Goal: Task Accomplishment & Management: Use online tool/utility

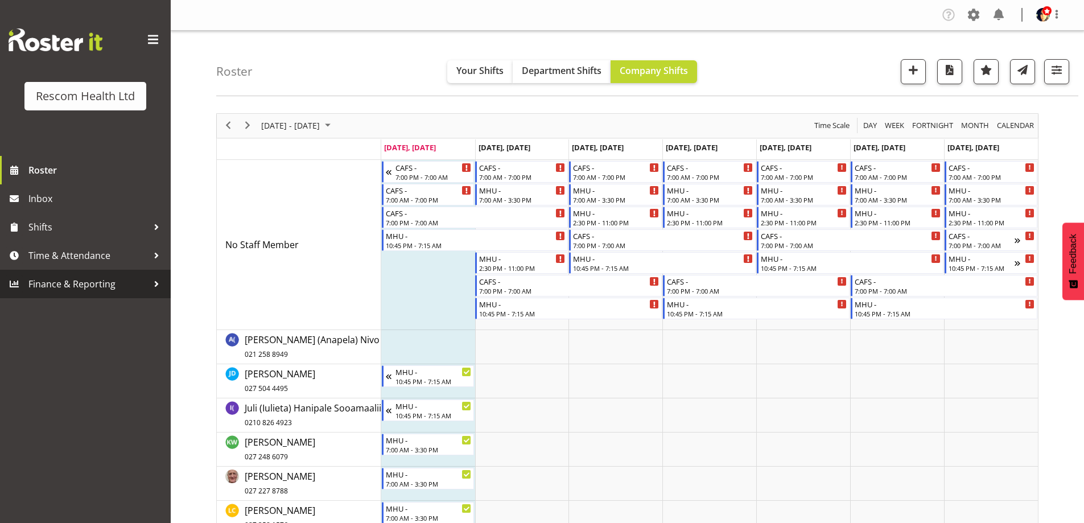
click at [86, 282] on span "Finance & Reporting" at bounding box center [87, 283] width 119 height 17
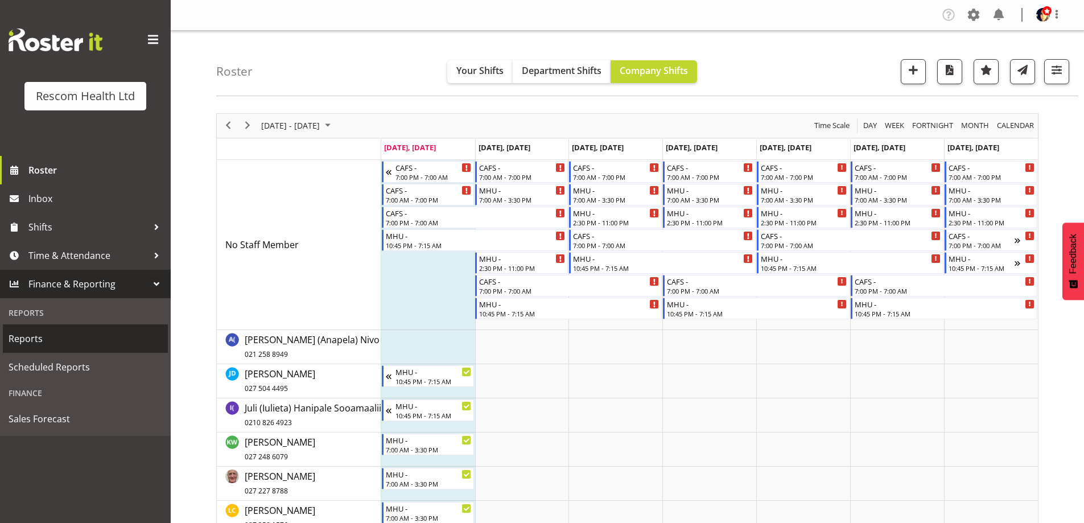
click at [43, 339] on span "Reports" at bounding box center [86, 338] width 154 height 17
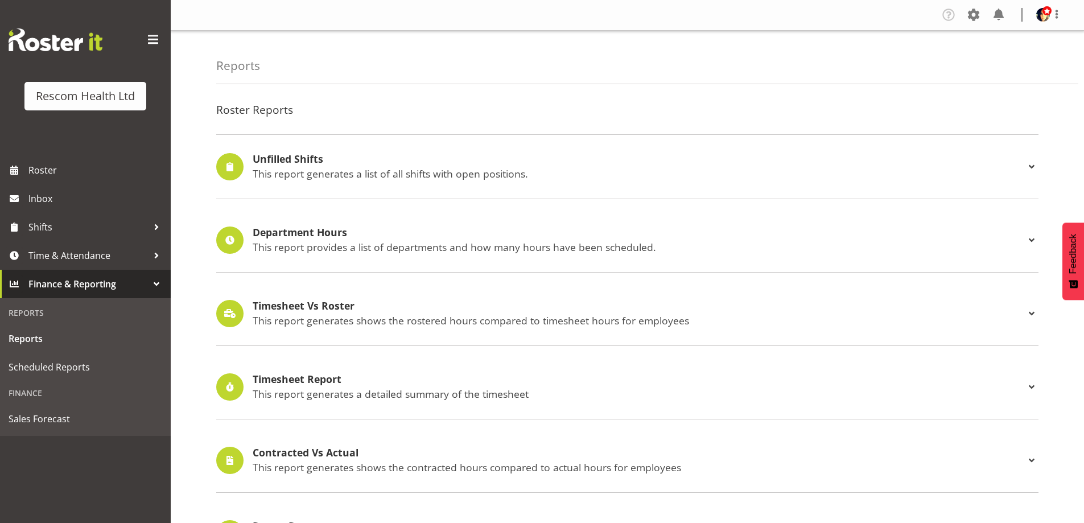
scroll to position [228, 0]
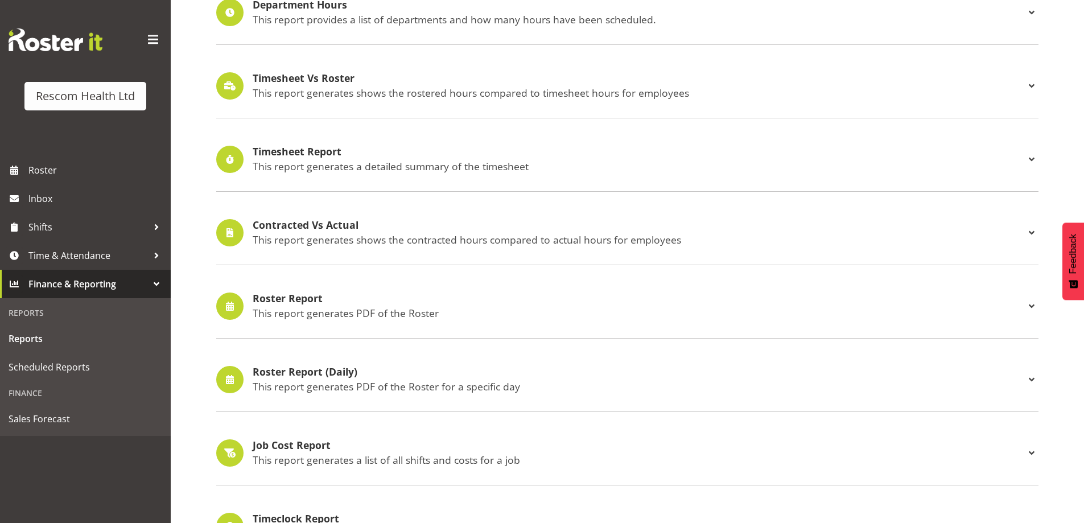
click at [269, 295] on h4 "Roster Report" at bounding box center [639, 298] width 772 height 11
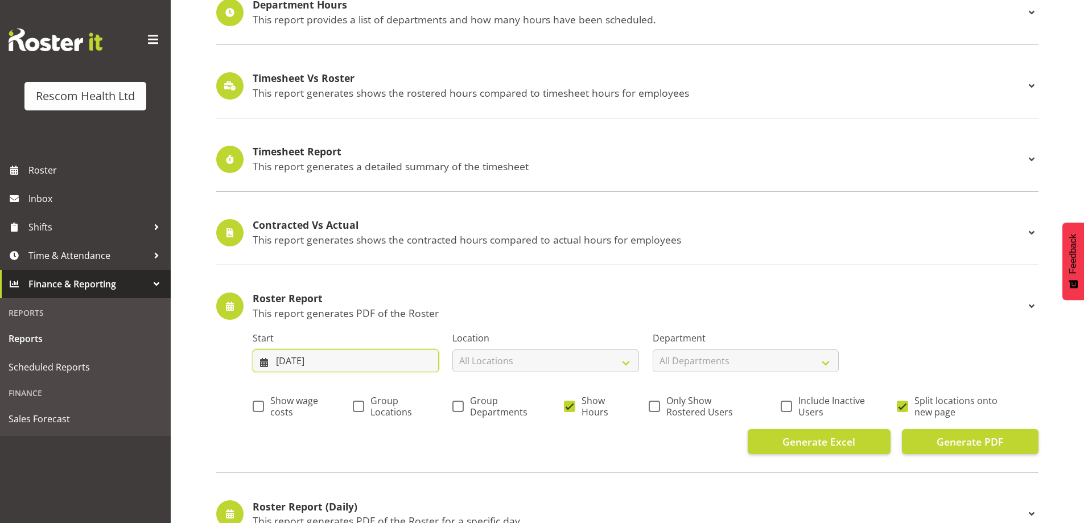
click at [298, 358] on input "[DATE]" at bounding box center [346, 360] width 186 height 23
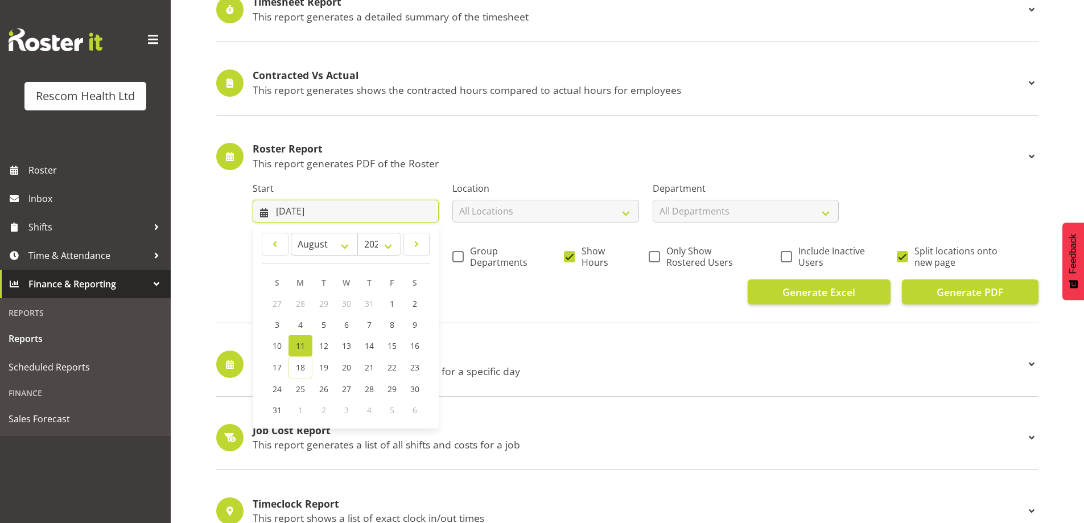
scroll to position [398, 0]
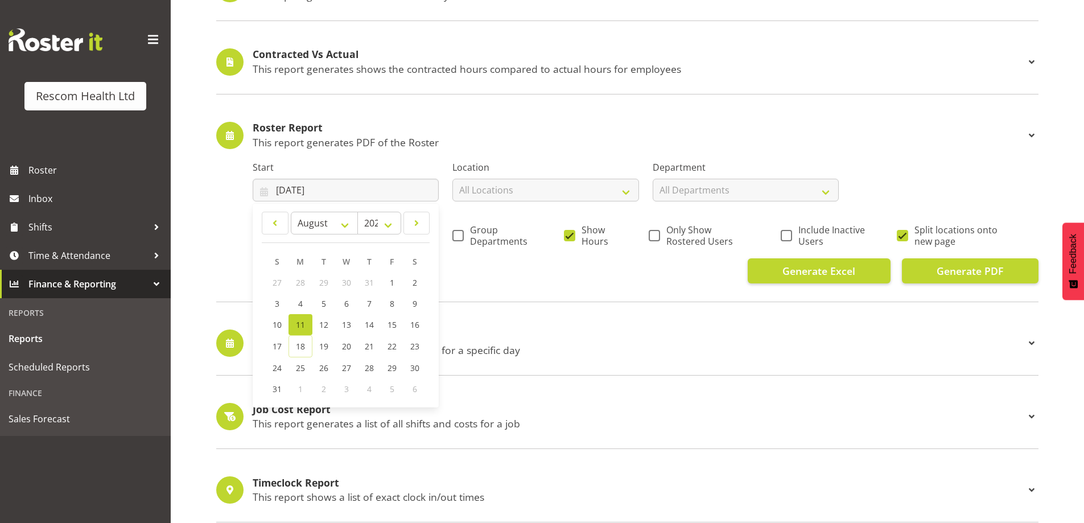
click at [303, 324] on span "11" at bounding box center [300, 324] width 9 height 11
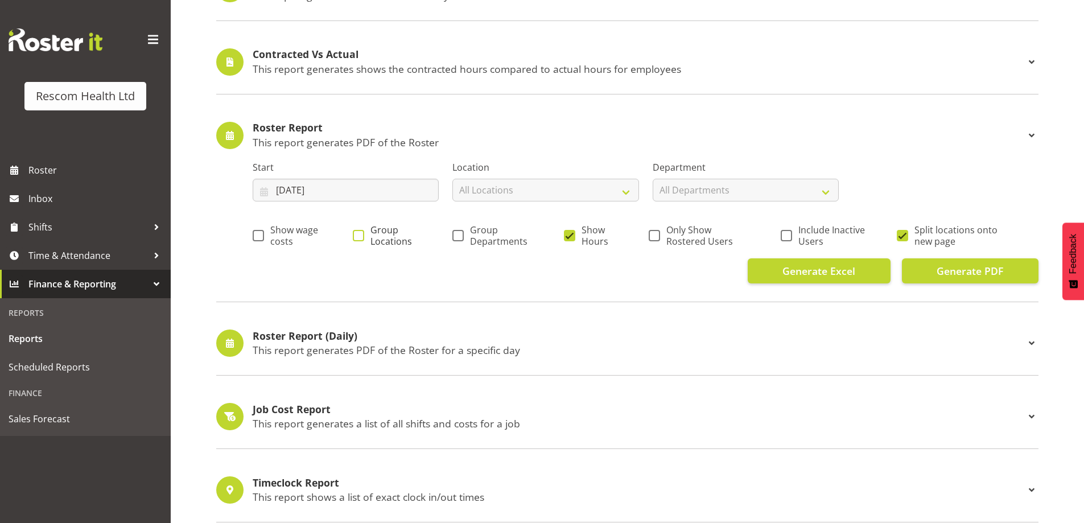
drag, startPoint x: 358, startPoint y: 234, endPoint x: 526, endPoint y: 241, distance: 168.6
click at [360, 234] on span at bounding box center [358, 235] width 11 height 11
click at [360, 234] on input "Group Locations" at bounding box center [356, 235] width 7 height 7
checkbox input "true"
click at [456, 239] on span at bounding box center [457, 235] width 11 height 11
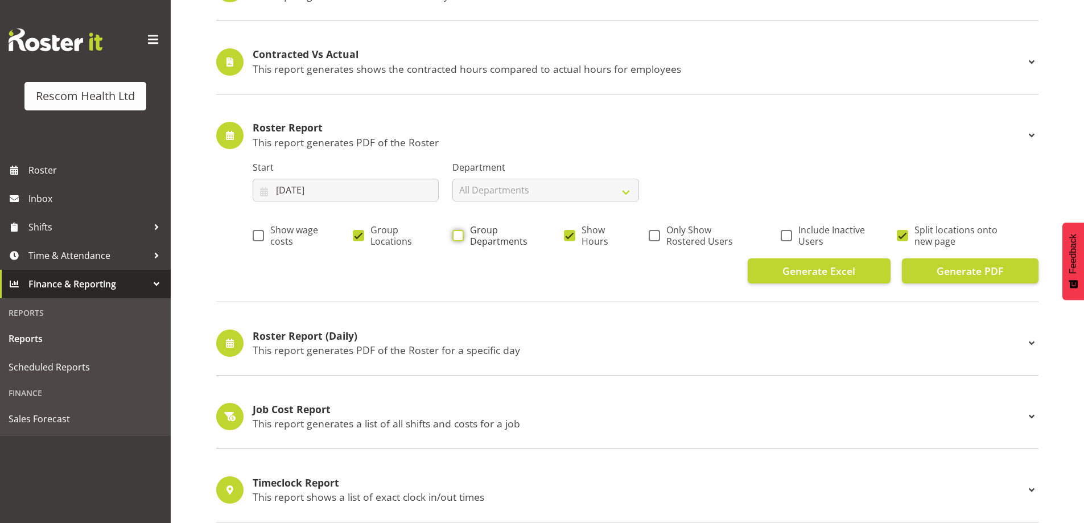
click at [456, 239] on input "Group Departments" at bounding box center [455, 235] width 7 height 7
checkbox input "true"
click at [566, 233] on span at bounding box center [569, 235] width 11 height 11
click at [566, 233] on input "Show Hours" at bounding box center [567, 235] width 7 height 7
checkbox input "false"
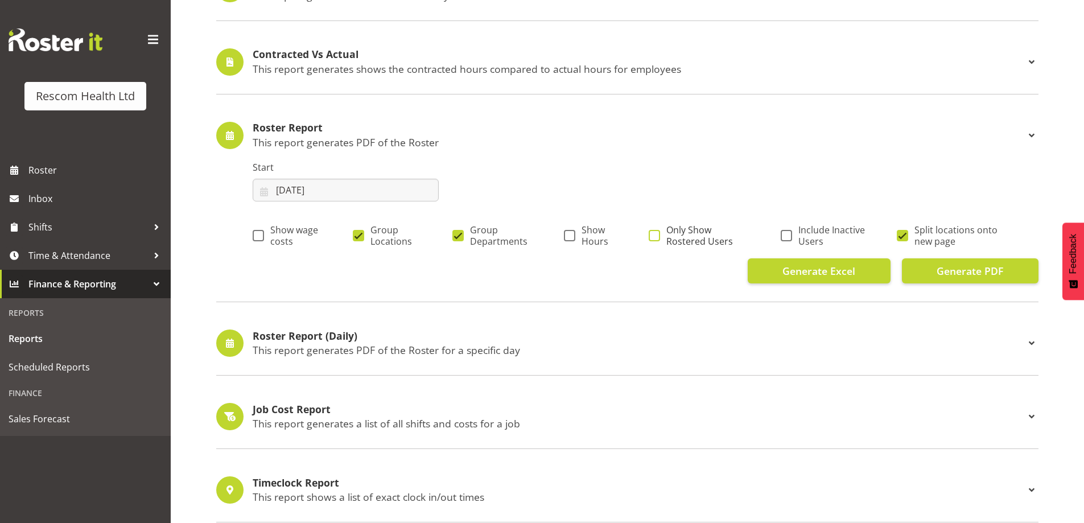
drag, startPoint x: 654, startPoint y: 238, endPoint x: 938, endPoint y: 258, distance: 284.7
click at [656, 237] on span at bounding box center [654, 235] width 11 height 11
click at [656, 237] on input "Only Show Rostered Users" at bounding box center [652, 235] width 7 height 7
checkbox input "true"
drag, startPoint x: 900, startPoint y: 234, endPoint x: 928, endPoint y: 254, distance: 33.9
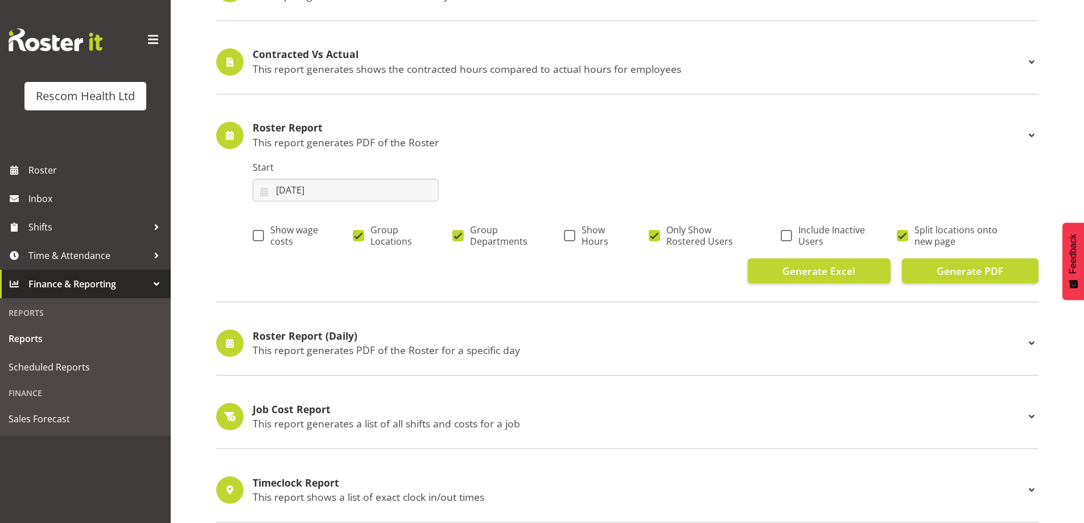
click at [900, 234] on span at bounding box center [902, 235] width 11 height 11
click at [900, 234] on input "Split locations onto new page" at bounding box center [900, 235] width 7 height 7
checkbox input "false"
click at [947, 275] on span "Generate PDF" at bounding box center [970, 270] width 67 height 15
click at [55, 165] on span "Roster" at bounding box center [96, 170] width 137 height 17
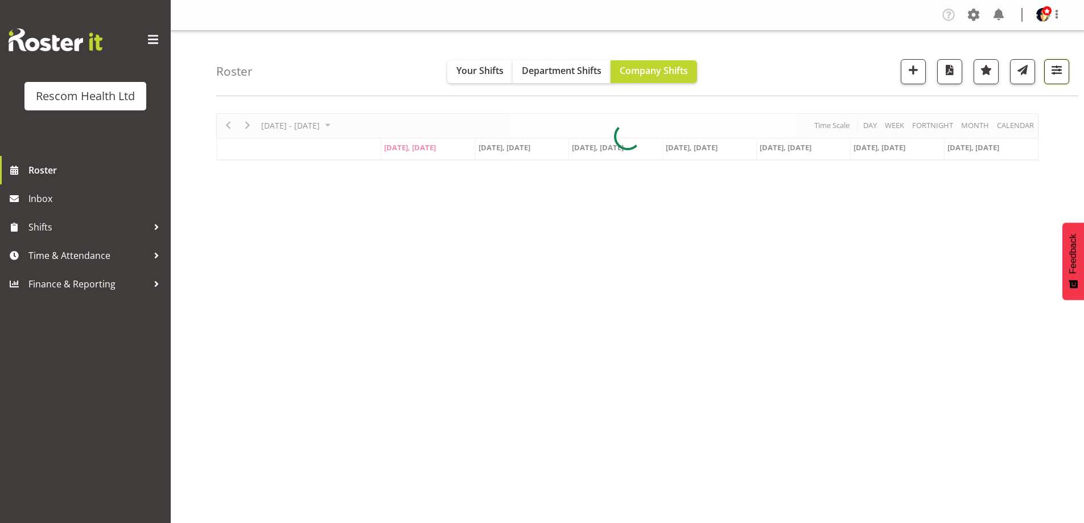
click at [1059, 70] on span "button" at bounding box center [1056, 70] width 15 height 15
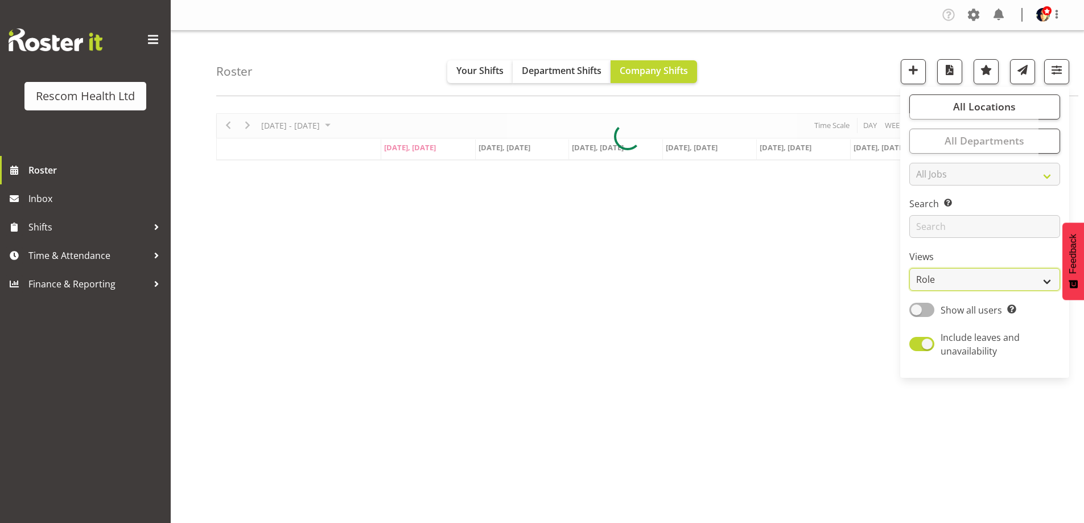
drag, startPoint x: 966, startPoint y: 277, endPoint x: 959, endPoint y: 287, distance: 13.1
click at [966, 277] on select "Staff Role Shift - Horizontal Shift - Vertical Staff - Location" at bounding box center [984, 279] width 151 height 23
select select "staff"
click at [910, 268] on select "Staff Role Shift - Horizontal Shift - Vertical Staff - Location" at bounding box center [984, 279] width 151 height 23
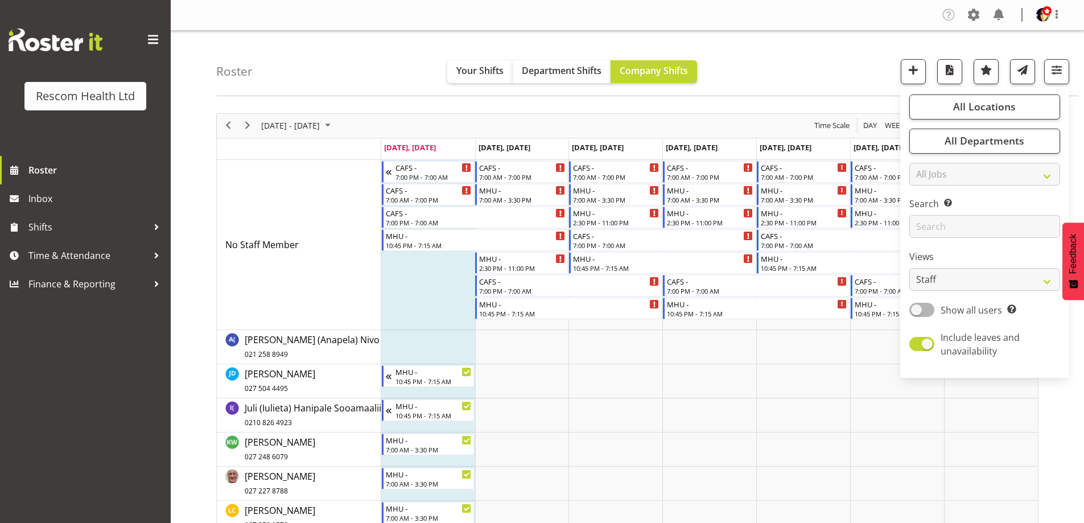
click at [815, 64] on div "Roster Your Shifts Department Shifts Company Shifts All Locations Clear CAFS Co…" at bounding box center [647, 63] width 862 height 65
